Goal: Task Accomplishment & Management: Use online tool/utility

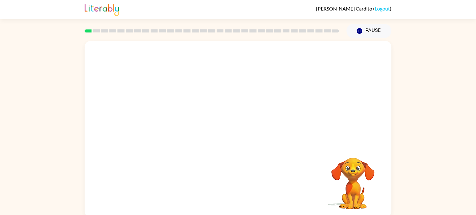
click at [162, 121] on video "Your browser must support playing .mp4 files to use Literably. Please try using…" at bounding box center [238, 93] width 307 height 104
click at [169, 109] on video "Your browser must support playing .mp4 files to use Literably. Please try using…" at bounding box center [238, 93] width 307 height 104
drag, startPoint x: 169, startPoint y: 109, endPoint x: 250, endPoint y: 15, distance: 124.0
click at [250, 15] on div "Claire Cardito ( Logout ) Pause Pause Your browser must support playing .mp4 fi…" at bounding box center [238, 109] width 476 height 218
click at [234, 137] on div "Your browser must support playing .mp4 files to use Literably. Please try using…" at bounding box center [238, 129] width 307 height 177
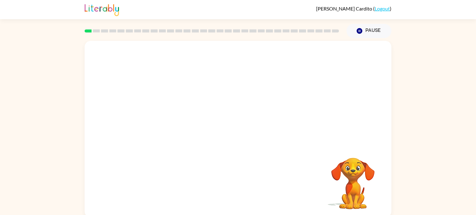
scroll to position [2, 0]
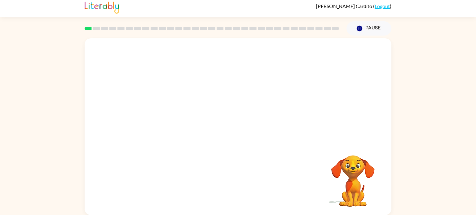
click at [239, 161] on div "Your browser must support playing .mp4 files to use Literably. Please try using…" at bounding box center [238, 126] width 307 height 177
click at [234, 139] on button "button" at bounding box center [238, 130] width 40 height 23
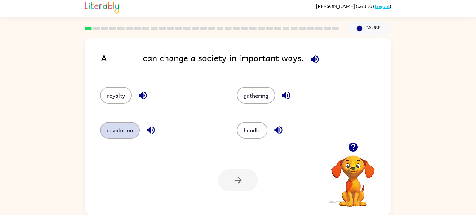
click at [130, 134] on button "revolution" at bounding box center [120, 130] width 40 height 17
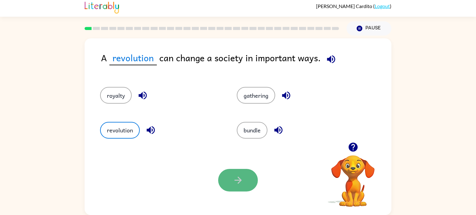
click at [236, 183] on icon "button" at bounding box center [238, 180] width 11 height 11
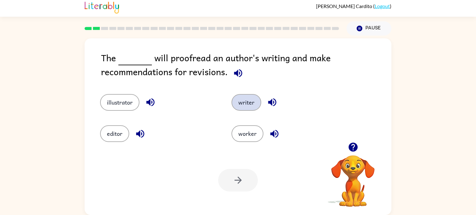
click at [250, 105] on button "writer" at bounding box center [247, 102] width 30 height 17
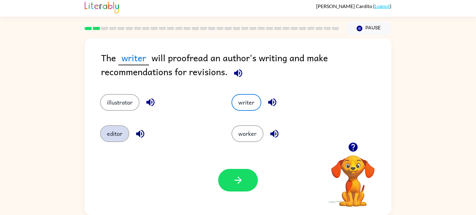
click at [113, 135] on button "editor" at bounding box center [114, 134] width 29 height 17
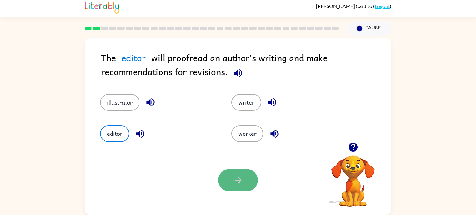
click at [220, 185] on button "button" at bounding box center [238, 180] width 40 height 23
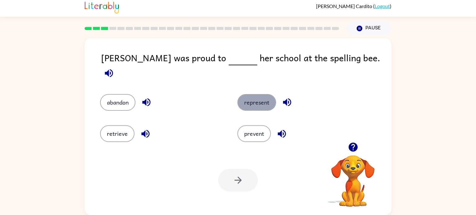
click at [262, 102] on button "represent" at bounding box center [256, 102] width 39 height 17
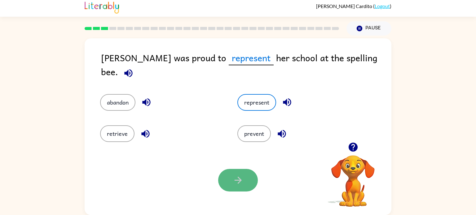
click at [236, 183] on icon "button" at bounding box center [238, 180] width 11 height 11
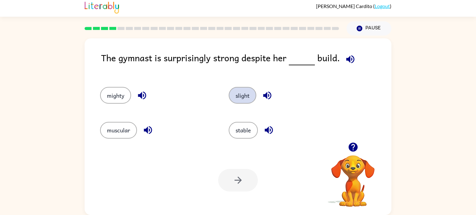
click at [235, 97] on button "slight" at bounding box center [243, 95] width 28 height 17
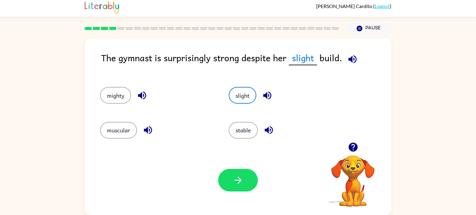
click at [235, 168] on div "Your browser must support playing .mp4 files to use Literably. Please try using…" at bounding box center [238, 181] width 307 height 70
click at [235, 180] on icon "button" at bounding box center [237, 180] width 7 height 7
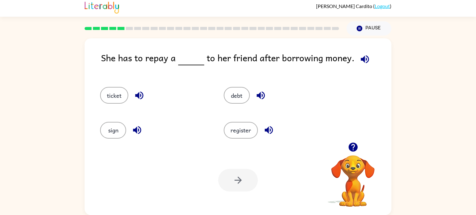
click at [237, 106] on div "debt" at bounding box center [274, 92] width 124 height 35
click at [242, 95] on button "debt" at bounding box center [237, 95] width 26 height 17
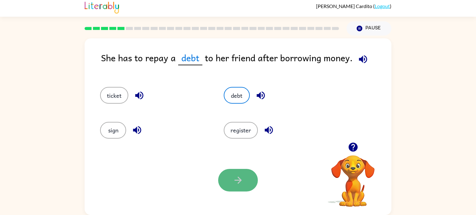
click at [238, 187] on button "button" at bounding box center [238, 180] width 40 height 23
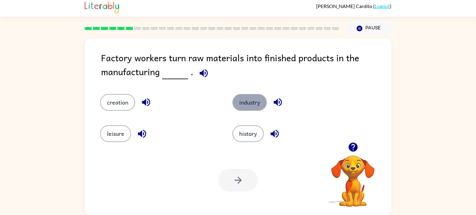
click at [249, 106] on button "industry" at bounding box center [249, 102] width 34 height 17
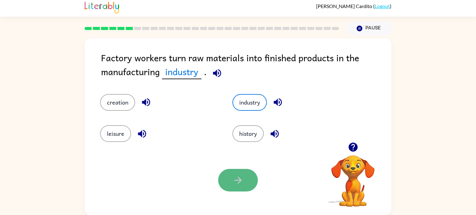
click at [232, 190] on button "button" at bounding box center [238, 180] width 40 height 23
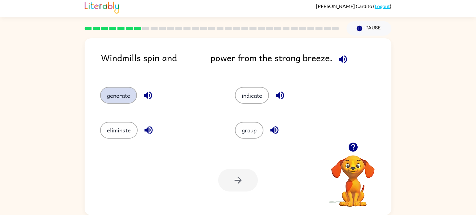
click at [122, 97] on button "generate" at bounding box center [118, 95] width 37 height 17
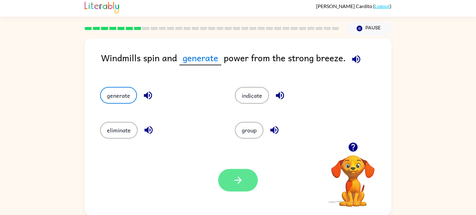
click at [247, 186] on button "button" at bounding box center [238, 180] width 40 height 23
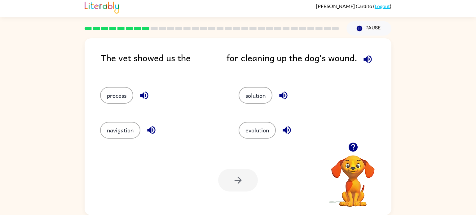
click at [249, 108] on div "solution" at bounding box center [296, 92] width 139 height 35
click at [120, 91] on button "process" at bounding box center [116, 95] width 33 height 17
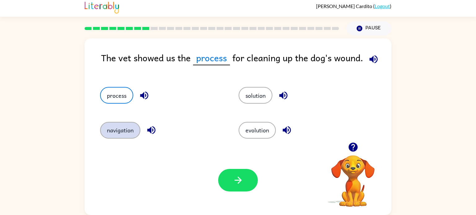
click at [120, 125] on button "navigation" at bounding box center [120, 130] width 40 height 17
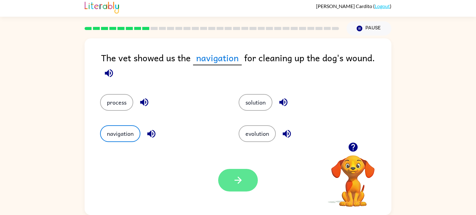
click at [241, 169] on button "button" at bounding box center [238, 180] width 40 height 23
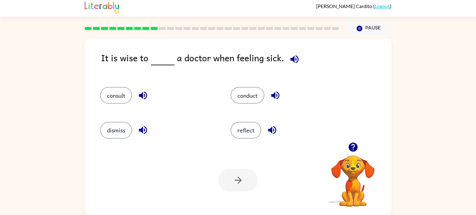
click at [144, 30] on rect at bounding box center [145, 28] width 7 height 3
click at [112, 89] on button "consult" at bounding box center [116, 95] width 32 height 17
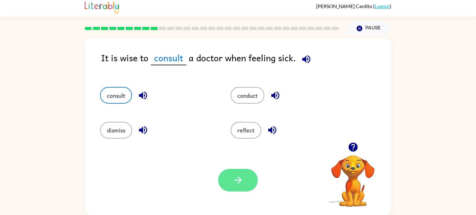
click at [231, 175] on button "button" at bounding box center [238, 180] width 40 height 23
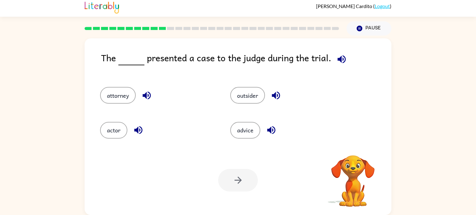
click at [231, 175] on div at bounding box center [238, 180] width 40 height 23
click at [122, 91] on button "attorney" at bounding box center [118, 95] width 36 height 17
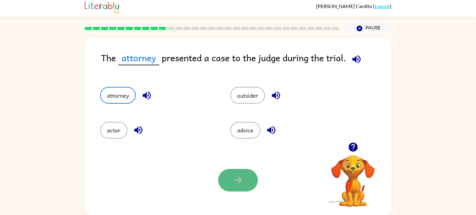
click at [226, 179] on button "button" at bounding box center [238, 180] width 40 height 23
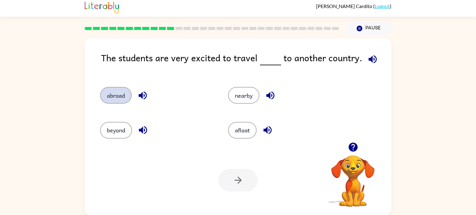
click at [113, 94] on button "abroad" at bounding box center [116, 95] width 32 height 17
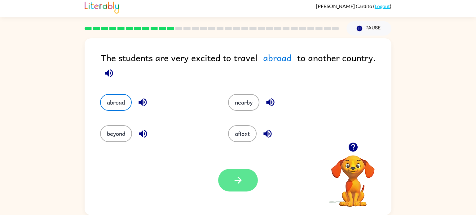
click at [239, 186] on icon "button" at bounding box center [238, 180] width 11 height 11
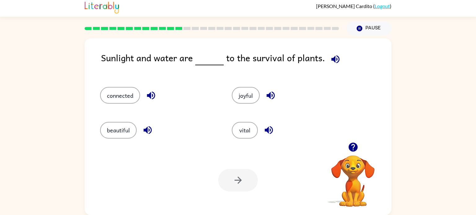
click at [197, 66] on div "Sunlight and water are to the survival of plants." at bounding box center [246, 63] width 290 height 24
click at [239, 131] on button "vital" at bounding box center [245, 130] width 26 height 17
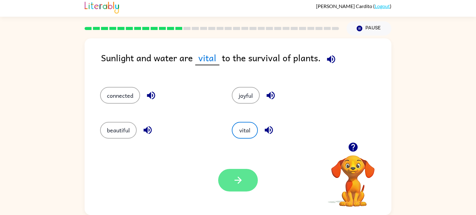
click at [243, 177] on icon "button" at bounding box center [238, 180] width 11 height 11
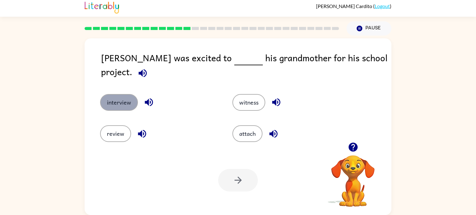
click at [119, 96] on button "interview" at bounding box center [119, 102] width 38 height 17
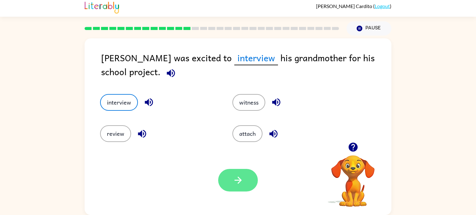
click at [247, 191] on button "button" at bounding box center [238, 180] width 40 height 23
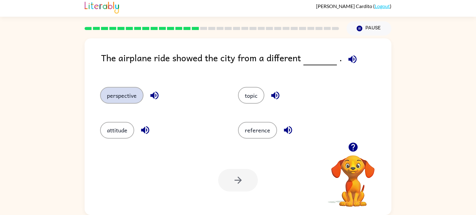
click at [131, 96] on button "perspective" at bounding box center [121, 95] width 43 height 17
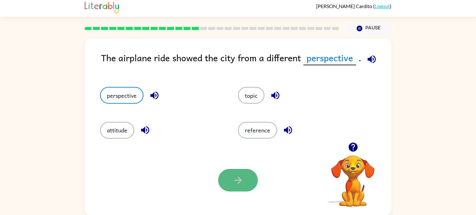
click at [253, 185] on button "button" at bounding box center [238, 180] width 40 height 23
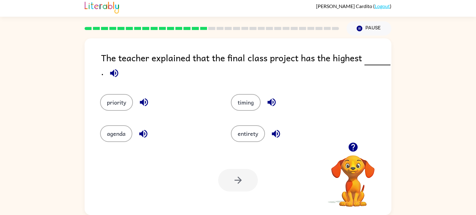
click at [358, 57] on div "The teacher explained that the final class project has the highest ." at bounding box center [246, 66] width 290 height 31
click at [112, 99] on button "priority" at bounding box center [116, 102] width 33 height 17
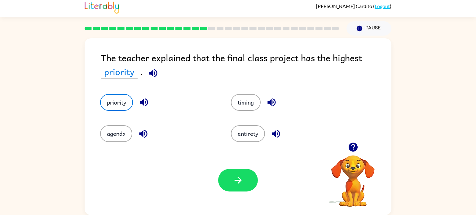
click at [207, 172] on div "Your browser must support playing .mp4 files to use Literably. Please try using…" at bounding box center [238, 181] width 307 height 70
click at [245, 170] on button "button" at bounding box center [238, 180] width 40 height 23
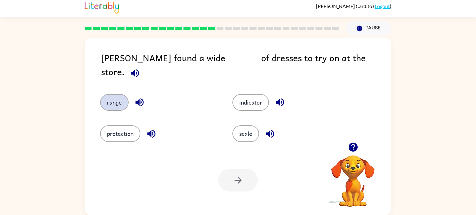
click at [121, 94] on button "range" at bounding box center [114, 102] width 29 height 17
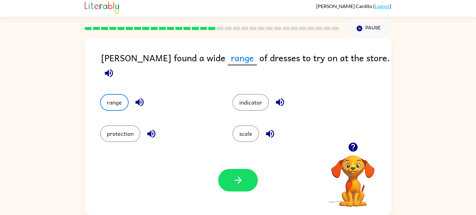
click at [239, 169] on div "Your browser must support playing .mp4 files to use Literably. Please try using…" at bounding box center [238, 181] width 307 height 70
click at [239, 171] on button "button" at bounding box center [238, 180] width 40 height 23
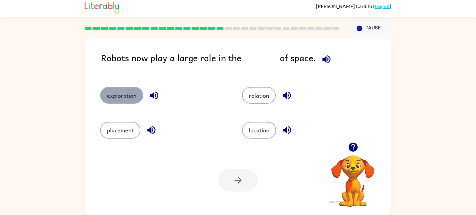
click at [125, 102] on button "exploration" at bounding box center [121, 95] width 43 height 17
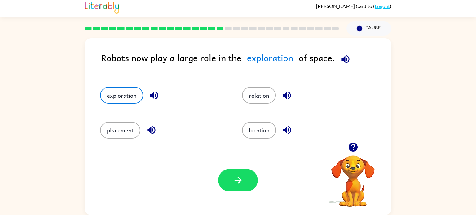
click at [243, 194] on div "Your browser must support playing .mp4 files to use Literably. Please try using…" at bounding box center [238, 181] width 307 height 70
click at [241, 184] on icon "button" at bounding box center [238, 180] width 11 height 11
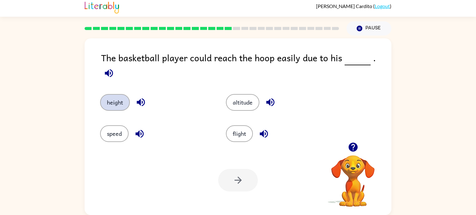
click at [121, 94] on button "height" at bounding box center [115, 102] width 30 height 17
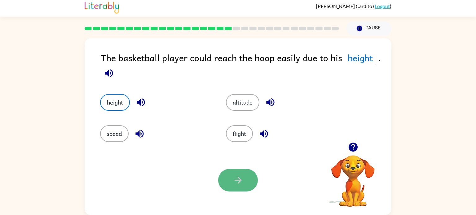
click at [227, 176] on button "button" at bounding box center [238, 180] width 40 height 23
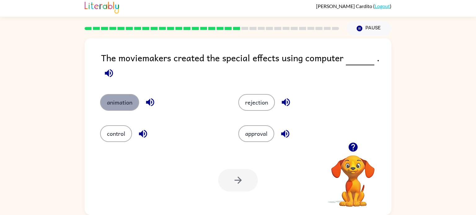
click at [124, 106] on button "animation" at bounding box center [119, 102] width 39 height 17
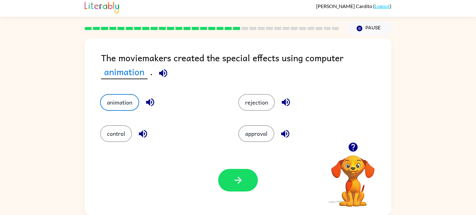
click at [241, 194] on div "Your browser must support playing .mp4 files to use Literably. Please try using…" at bounding box center [238, 181] width 307 height 70
click at [243, 185] on icon "button" at bounding box center [238, 180] width 11 height 11
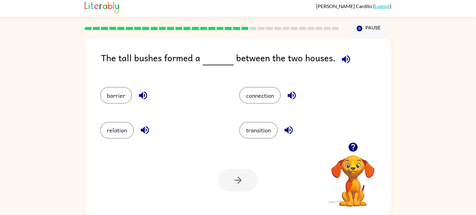
click at [100, 104] on div "barrier" at bounding box center [162, 95] width 125 height 17
click at [107, 104] on div "barrier" at bounding box center [157, 92] width 139 height 35
click at [115, 96] on button "barrier" at bounding box center [116, 95] width 32 height 17
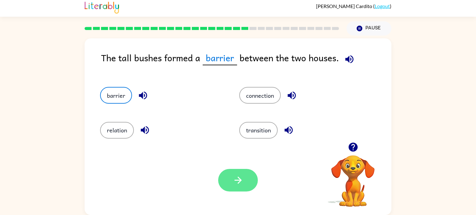
click at [237, 177] on icon "button" at bounding box center [238, 180] width 11 height 11
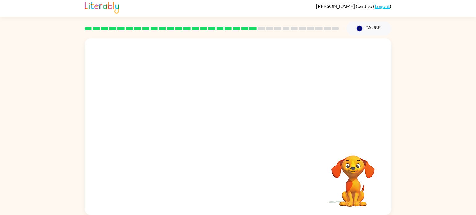
click at [179, 123] on video "Your browser must support playing .mp4 files to use Literably. Please try using…" at bounding box center [238, 90] width 307 height 104
drag, startPoint x: 179, startPoint y: 123, endPoint x: 160, endPoint y: 230, distance: 108.6
click at [160, 215] on html "Claire Cardito ( Logout ) Pause Pause Your browser must support playing .mp4 fi…" at bounding box center [238, 107] width 476 height 218
click at [238, 140] on button "button" at bounding box center [238, 130] width 40 height 23
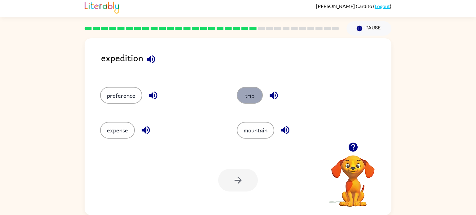
click at [242, 93] on button "trip" at bounding box center [250, 95] width 26 height 17
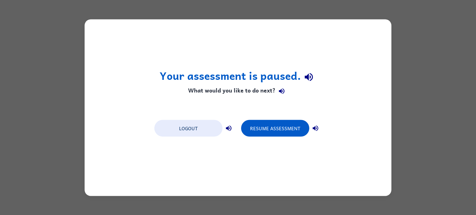
scroll to position [0, 0]
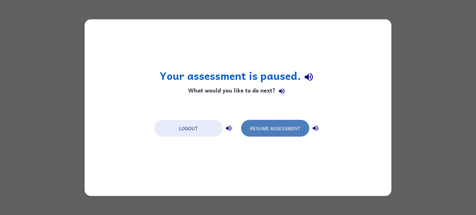
click at [274, 129] on button "Resume Assessment" at bounding box center [275, 128] width 68 height 17
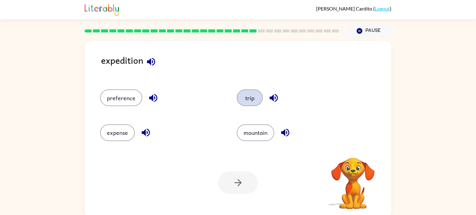
click at [250, 98] on button "trip" at bounding box center [250, 98] width 26 height 17
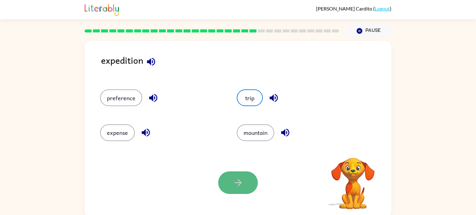
click at [234, 186] on icon "button" at bounding box center [238, 183] width 11 height 11
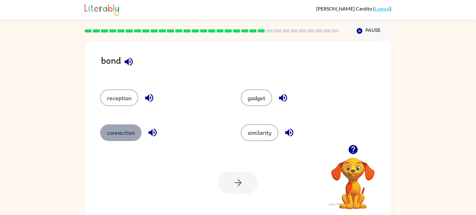
click at [121, 128] on button "connection" at bounding box center [121, 133] width 42 height 17
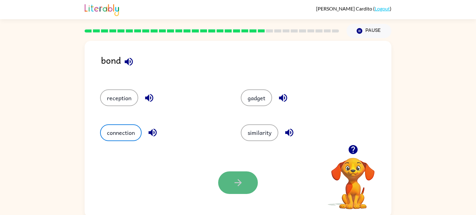
click at [222, 177] on button "button" at bounding box center [238, 183] width 40 height 23
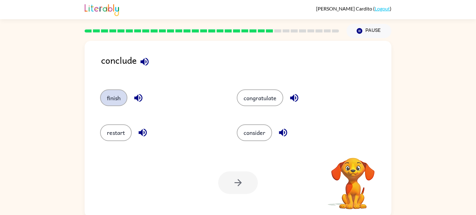
click at [116, 105] on button "finish" at bounding box center [113, 98] width 27 height 17
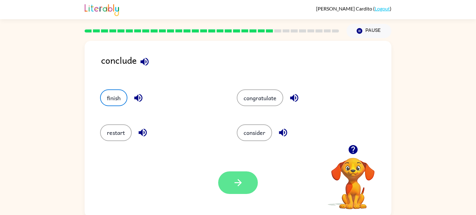
click at [244, 186] on button "button" at bounding box center [238, 183] width 40 height 23
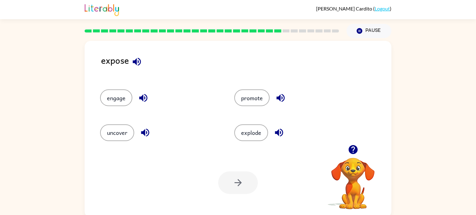
click at [121, 144] on div "uncover" at bounding box center [155, 130] width 134 height 35
click at [119, 138] on button "uncover" at bounding box center [117, 133] width 34 height 17
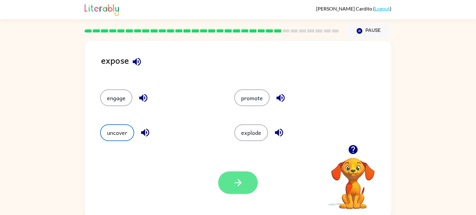
click at [232, 183] on button "button" at bounding box center [238, 183] width 40 height 23
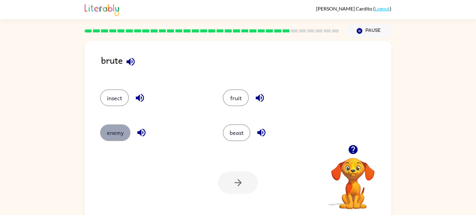
click at [111, 136] on button "enemy" at bounding box center [115, 133] width 30 height 17
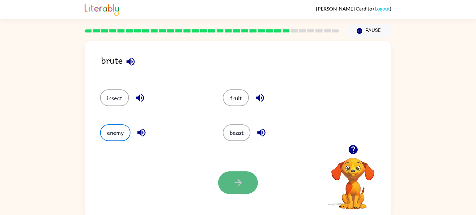
click at [249, 182] on button "button" at bounding box center [238, 183] width 40 height 23
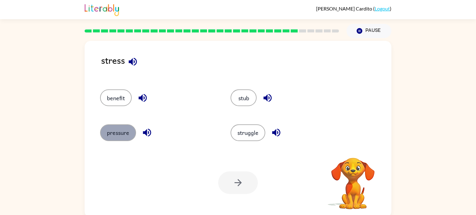
click at [117, 136] on button "pressure" at bounding box center [118, 133] width 36 height 17
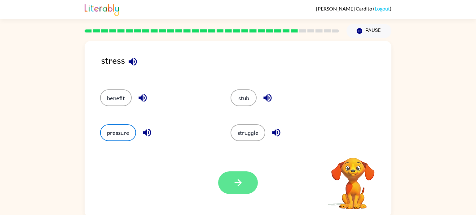
click at [251, 184] on button "button" at bounding box center [238, 183] width 40 height 23
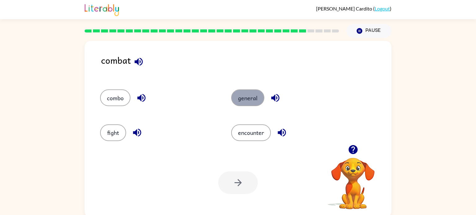
click at [247, 100] on button "general" at bounding box center [247, 98] width 33 height 17
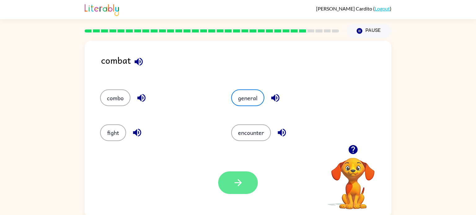
click at [254, 191] on button "button" at bounding box center [238, 183] width 40 height 23
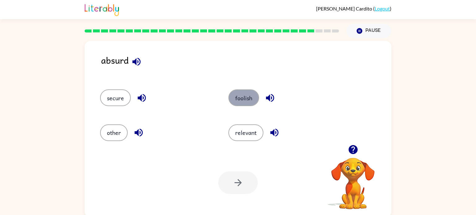
click at [242, 101] on button "foolish" at bounding box center [243, 98] width 31 height 17
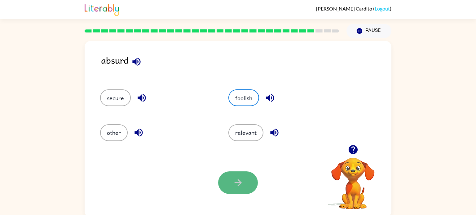
click at [240, 194] on button "button" at bounding box center [238, 183] width 40 height 23
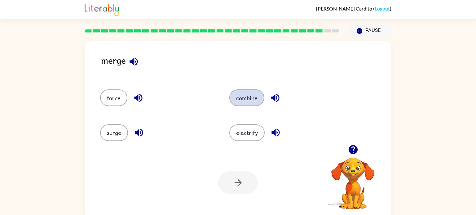
click at [244, 100] on button "combine" at bounding box center [246, 98] width 35 height 17
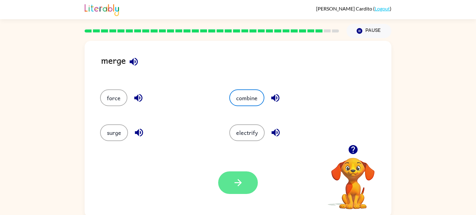
click at [235, 174] on button "button" at bounding box center [238, 183] width 40 height 23
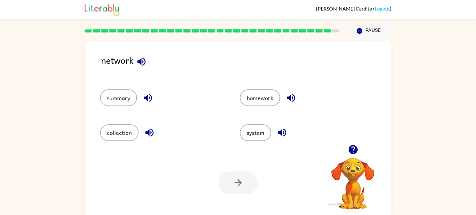
click at [253, 124] on div "system" at bounding box center [298, 130] width 140 height 35
click at [257, 139] on button "system" at bounding box center [255, 133] width 31 height 17
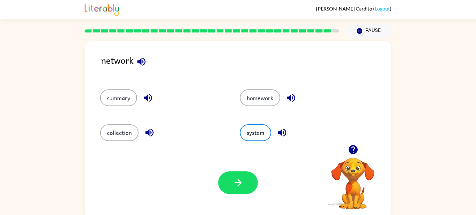
click at [235, 171] on div "Your browser must support playing .mp4 files to use Literably. Please try using…" at bounding box center [238, 183] width 307 height 70
click at [253, 187] on button "button" at bounding box center [238, 183] width 40 height 23
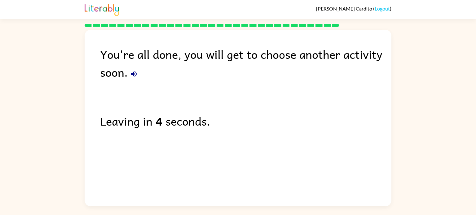
click at [253, 187] on div "You're all done, you will get to choose another activity soon. Leaving in 4 sec…" at bounding box center [238, 117] width 307 height 174
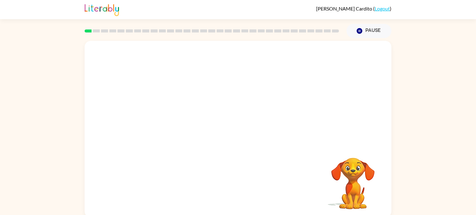
click at [222, 95] on video "Your browser must support playing .mp4 files to use Literably. Please try using…" at bounding box center [238, 93] width 307 height 104
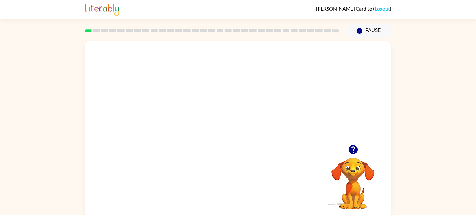
click at [254, 114] on video "Your browser must support playing .mp4 files to use Literably. Please try using…" at bounding box center [238, 93] width 307 height 104
click at [276, 91] on video "Your browser must support playing .mp4 files to use Literably. Please try using…" at bounding box center [238, 93] width 307 height 104
click at [243, 128] on div at bounding box center [238, 132] width 40 height 23
click at [244, 128] on button "button" at bounding box center [238, 132] width 40 height 23
click at [244, 128] on div at bounding box center [238, 93] width 307 height 104
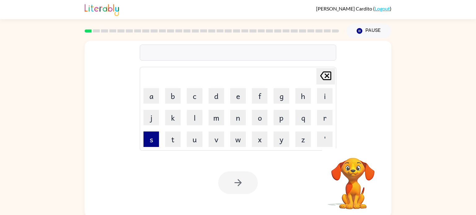
click at [150, 139] on button "s" at bounding box center [151, 139] width 15 height 15
click at [324, 72] on icon at bounding box center [325, 76] width 11 height 9
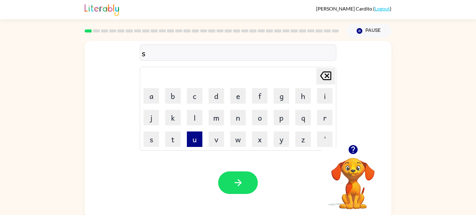
click at [200, 135] on button "u" at bounding box center [194, 139] width 15 height 15
click at [155, 143] on button "s" at bounding box center [151, 139] width 15 height 15
click at [301, 101] on button "h" at bounding box center [302, 95] width 15 height 15
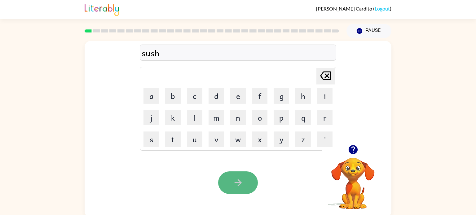
click at [249, 189] on button "button" at bounding box center [238, 183] width 40 height 23
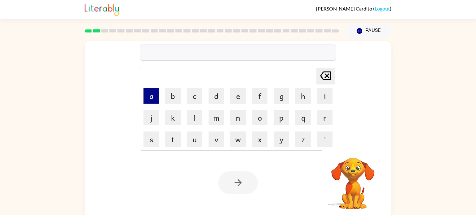
click at [153, 93] on button "a" at bounding box center [151, 95] width 15 height 15
click at [267, 122] on td "o" at bounding box center [259, 117] width 21 height 21
click at [272, 118] on td "p" at bounding box center [281, 117] width 21 height 21
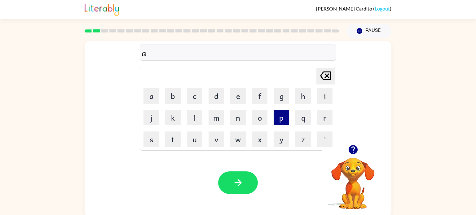
click at [285, 117] on button "p" at bounding box center [281, 117] width 15 height 15
click at [232, 92] on button "e" at bounding box center [237, 95] width 15 height 15
click at [323, 119] on button "r" at bounding box center [324, 117] width 15 height 15
click at [153, 97] on button "a" at bounding box center [151, 95] width 15 height 15
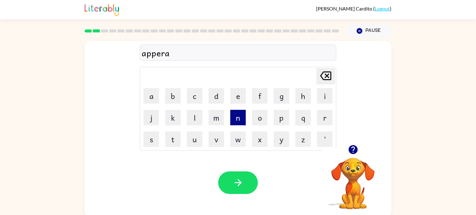
click at [238, 123] on button "n" at bounding box center [237, 117] width 15 height 15
click at [195, 96] on button "c" at bounding box center [194, 95] width 15 height 15
click at [231, 96] on button "e" at bounding box center [237, 95] width 15 height 15
click at [150, 141] on button "s" at bounding box center [151, 139] width 15 height 15
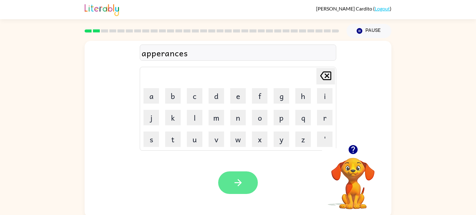
click at [229, 189] on button "button" at bounding box center [238, 183] width 40 height 23
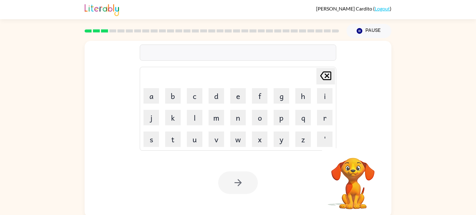
click at [297, 108] on td "q" at bounding box center [303, 117] width 21 height 21
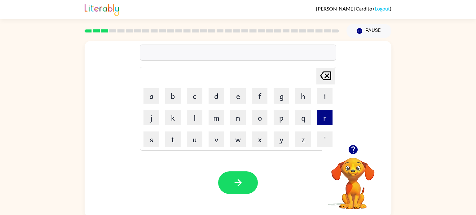
click at [323, 113] on button "r" at bounding box center [324, 117] width 15 height 15
click at [244, 94] on button "e" at bounding box center [237, 95] width 15 height 15
click at [145, 93] on button "a" at bounding box center [151, 95] width 15 height 15
click at [200, 121] on button "l" at bounding box center [194, 117] width 15 height 15
click at [149, 102] on button "a" at bounding box center [151, 95] width 15 height 15
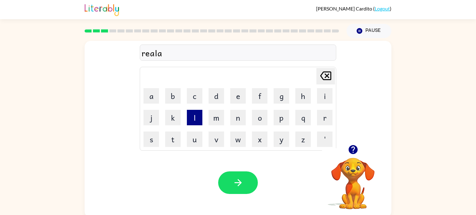
click at [198, 122] on button "l" at bounding box center [194, 117] width 15 height 15
click at [324, 96] on button "i" at bounding box center [324, 95] width 15 height 15
click at [177, 134] on button "t" at bounding box center [172, 139] width 15 height 15
click at [275, 132] on button "y" at bounding box center [281, 139] width 15 height 15
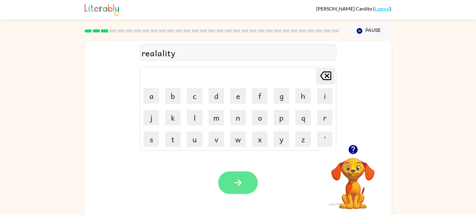
click at [235, 189] on button "button" at bounding box center [238, 183] width 40 height 23
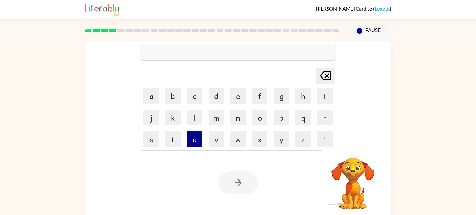
click at [189, 141] on button "u" at bounding box center [194, 139] width 15 height 15
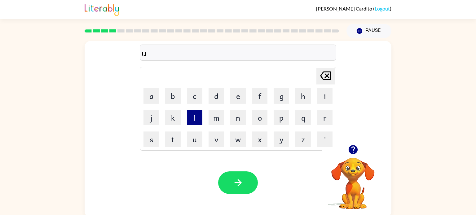
click at [192, 125] on button "l" at bounding box center [194, 117] width 15 height 15
click at [325, 96] on button "i" at bounding box center [324, 95] width 15 height 15
click at [222, 120] on button "m" at bounding box center [216, 117] width 15 height 15
click at [150, 99] on button "a" at bounding box center [151, 95] width 15 height 15
click at [236, 122] on button "n" at bounding box center [237, 117] width 15 height 15
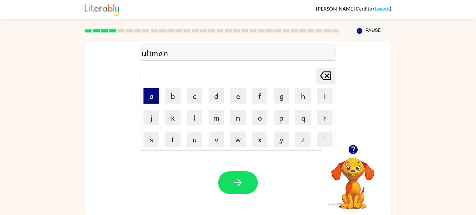
click at [155, 101] on button "a" at bounding box center [151, 95] width 15 height 15
click at [179, 136] on button "t" at bounding box center [172, 139] width 15 height 15
click at [240, 95] on button "e" at bounding box center [237, 95] width 15 height 15
click at [328, 96] on button "i" at bounding box center [324, 95] width 15 height 15
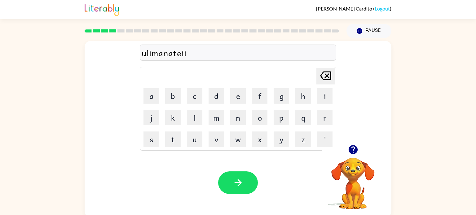
click at [326, 79] on icon "[PERSON_NAME] last character input" at bounding box center [325, 76] width 15 height 15
click at [325, 79] on icon "[PERSON_NAME] last character input" at bounding box center [325, 76] width 15 height 15
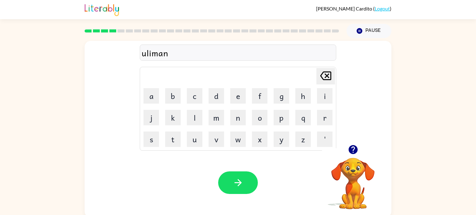
click at [325, 79] on icon "[PERSON_NAME] last character input" at bounding box center [325, 76] width 15 height 15
click at [179, 142] on button "t" at bounding box center [172, 139] width 15 height 15
click at [241, 92] on button "e" at bounding box center [237, 95] width 15 height 15
click at [245, 168] on div "Your browser must support playing .mp4 files to use Literably. Please try using…" at bounding box center [238, 183] width 307 height 70
click at [243, 184] on icon "button" at bounding box center [238, 183] width 11 height 11
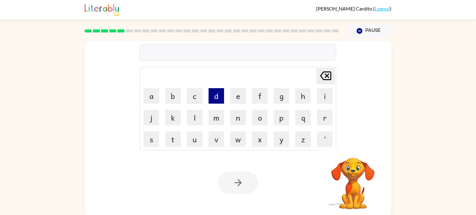
click at [215, 91] on button "d" at bounding box center [216, 95] width 15 height 15
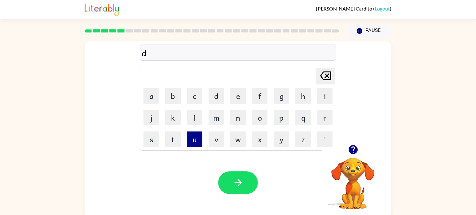
click at [191, 137] on button "u" at bounding box center [194, 139] width 15 height 15
click at [272, 116] on td "p" at bounding box center [281, 117] width 21 height 21
click at [280, 116] on button "p" at bounding box center [281, 117] width 15 height 15
click at [198, 118] on button "l" at bounding box center [194, 117] width 15 height 15
click at [326, 103] on button "i" at bounding box center [324, 95] width 15 height 15
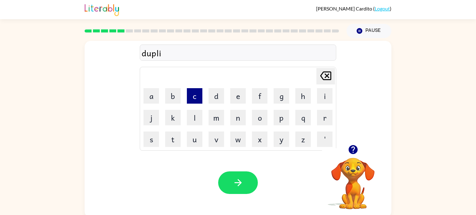
click at [197, 90] on button "c" at bounding box center [194, 95] width 15 height 15
click at [155, 93] on button "a" at bounding box center [151, 95] width 15 height 15
click at [169, 139] on button "t" at bounding box center [172, 139] width 15 height 15
click at [241, 96] on button "e" at bounding box center [237, 95] width 15 height 15
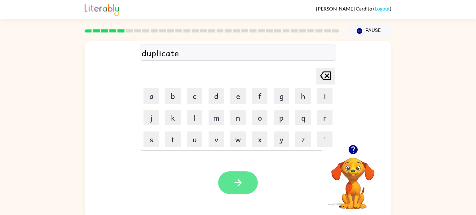
click at [245, 192] on button "button" at bounding box center [238, 183] width 40 height 23
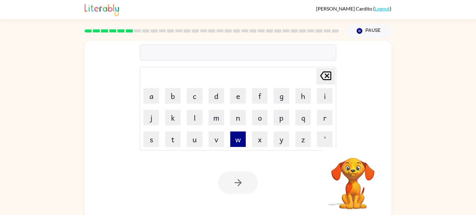
click at [230, 134] on button "w" at bounding box center [237, 139] width 15 height 15
click at [322, 78] on icon at bounding box center [325, 76] width 11 height 9
click at [218, 143] on button "v" at bounding box center [216, 139] width 15 height 15
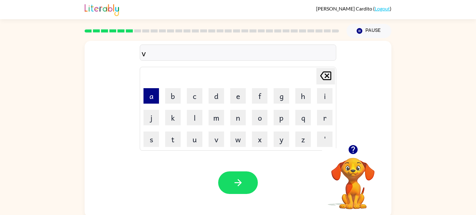
click at [146, 96] on button "a" at bounding box center [151, 95] width 15 height 15
click at [197, 94] on button "c" at bounding box center [194, 95] width 15 height 15
click at [146, 100] on button "a" at bounding box center [151, 95] width 15 height 15
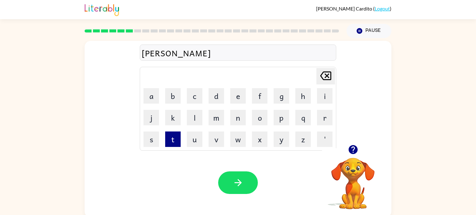
click at [178, 136] on button "t" at bounding box center [172, 139] width 15 height 15
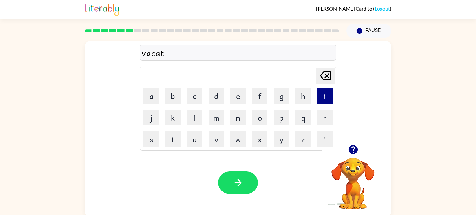
click at [318, 101] on button "i" at bounding box center [324, 95] width 15 height 15
click at [258, 121] on button "o" at bounding box center [259, 117] width 15 height 15
click at [242, 119] on button "n" at bounding box center [237, 117] width 15 height 15
click at [243, 198] on div "Your browser must support playing .mp4 files to use Literably. Please try using…" at bounding box center [238, 183] width 307 height 70
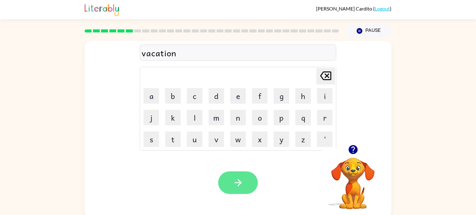
click at [244, 189] on button "button" at bounding box center [238, 183] width 40 height 23
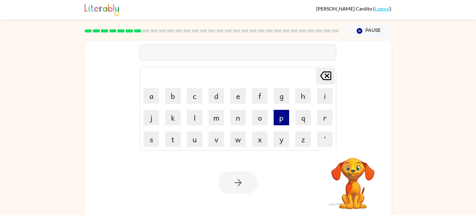
click at [274, 118] on button "p" at bounding box center [281, 117] width 15 height 15
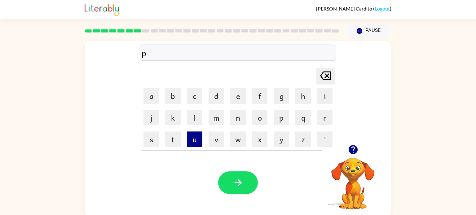
click at [193, 135] on button "u" at bounding box center [194, 139] width 15 height 15
click at [221, 95] on button "d" at bounding box center [216, 95] width 15 height 15
click at [200, 114] on button "l" at bounding box center [194, 117] width 15 height 15
click at [232, 96] on button "e" at bounding box center [237, 95] width 15 height 15
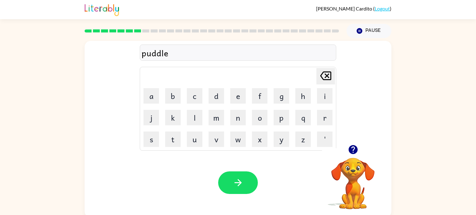
click at [241, 169] on div "Your browser must support playing .mp4 files to use Literably. Please try using…" at bounding box center [238, 183] width 307 height 70
click at [238, 193] on button "button" at bounding box center [238, 183] width 40 height 23
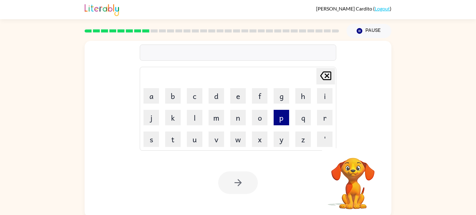
click at [279, 116] on button "p" at bounding box center [281, 117] width 15 height 15
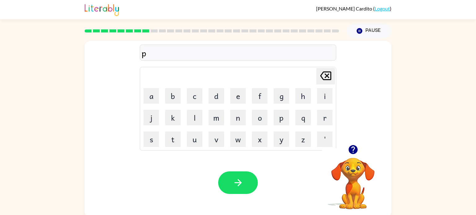
click at [151, 88] on td "a" at bounding box center [151, 96] width 21 height 21
click at [153, 90] on button "a" at bounding box center [151, 95] width 15 height 15
click at [325, 119] on button "r" at bounding box center [324, 117] width 15 height 15
click at [179, 138] on button "t" at bounding box center [172, 139] width 15 height 15
click at [315, 98] on td "i" at bounding box center [324, 96] width 21 height 21
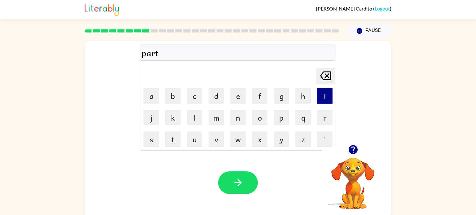
click at [320, 101] on button "i" at bounding box center [324, 95] width 15 height 15
click at [192, 104] on button "c" at bounding box center [194, 95] width 15 height 15
click at [193, 112] on button "l" at bounding box center [194, 117] width 15 height 15
click at [231, 93] on button "e" at bounding box center [237, 95] width 15 height 15
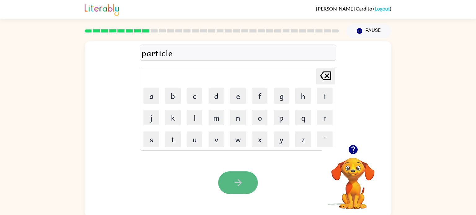
click at [224, 181] on button "button" at bounding box center [238, 183] width 40 height 23
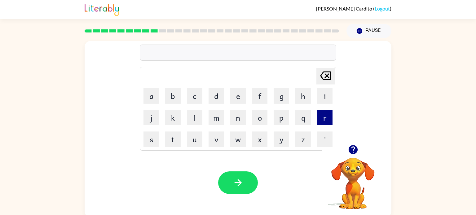
click at [328, 119] on button "r" at bounding box center [324, 117] width 15 height 15
click at [237, 92] on button "e" at bounding box center [237, 95] width 15 height 15
click at [198, 102] on button "c" at bounding box center [194, 95] width 15 height 15
click at [149, 101] on button "a" at bounding box center [151, 95] width 15 height 15
click at [283, 116] on button "p" at bounding box center [281, 117] width 15 height 15
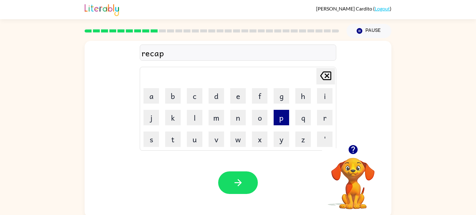
click at [283, 116] on button "p" at bounding box center [281, 117] width 15 height 15
click at [321, 69] on icon "[PERSON_NAME] last character input" at bounding box center [325, 76] width 15 height 15
click at [179, 137] on button "t" at bounding box center [172, 139] width 15 height 15
click at [203, 135] on td "u" at bounding box center [194, 139] width 21 height 21
click at [197, 141] on button "u" at bounding box center [194, 139] width 15 height 15
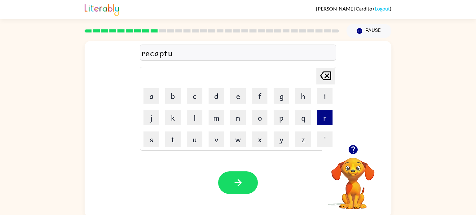
click at [321, 111] on button "r" at bounding box center [324, 117] width 15 height 15
click at [239, 96] on button "e" at bounding box center [237, 95] width 15 height 15
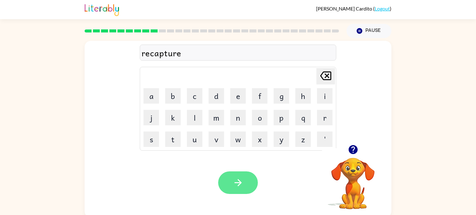
click at [243, 190] on button "button" at bounding box center [238, 183] width 40 height 23
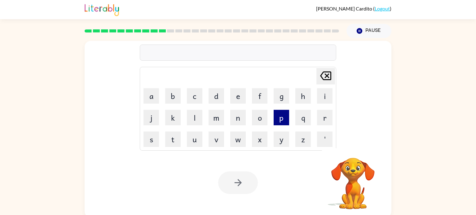
click at [283, 119] on button "p" at bounding box center [281, 117] width 15 height 15
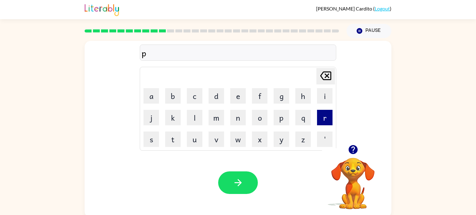
click at [322, 119] on button "r" at bounding box center [324, 117] width 15 height 15
click at [238, 100] on button "e" at bounding box center [237, 95] width 15 height 15
click at [218, 116] on button "m" at bounding box center [216, 117] width 15 height 15
click at [316, 76] on button "[PERSON_NAME] last character input" at bounding box center [325, 76] width 19 height 16
click at [154, 130] on td "s" at bounding box center [151, 139] width 21 height 21
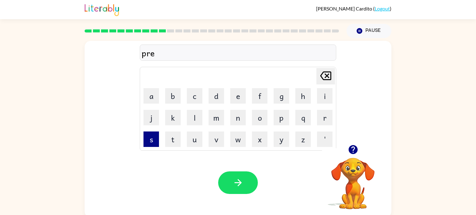
click at [155, 135] on button "s" at bounding box center [151, 139] width 15 height 15
click at [197, 102] on button "c" at bounding box center [194, 95] width 15 height 15
click at [296, 104] on button "h" at bounding box center [302, 95] width 15 height 15
click at [262, 120] on button "o" at bounding box center [259, 117] width 15 height 15
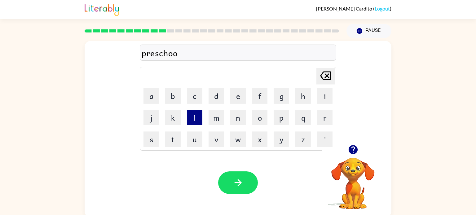
click at [188, 117] on button "l" at bounding box center [194, 117] width 15 height 15
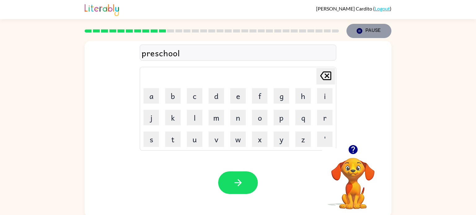
click at [386, 32] on button "Pause Pause" at bounding box center [369, 31] width 45 height 14
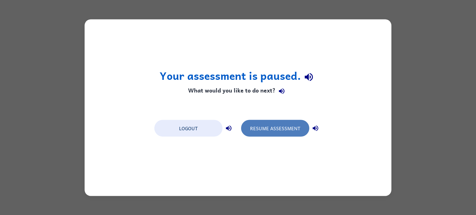
click at [272, 133] on button "Resume Assessment" at bounding box center [275, 128] width 68 height 17
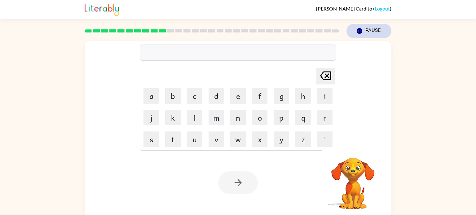
click at [369, 32] on button "Pause Pause" at bounding box center [369, 31] width 45 height 14
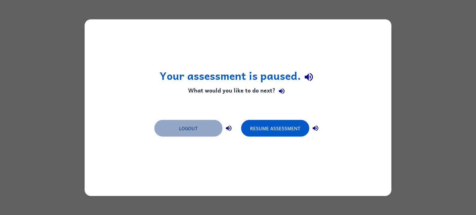
click at [195, 133] on button "Logout" at bounding box center [188, 128] width 68 height 17
